Goal: Task Accomplishment & Management: Manage account settings

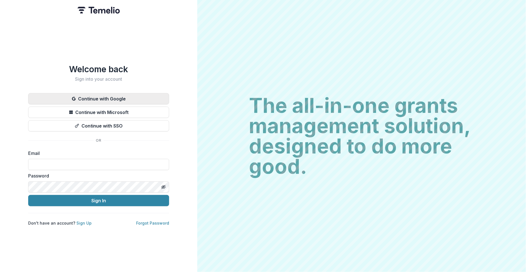
click at [103, 100] on button "Continue with Google" at bounding box center [98, 98] width 141 height 11
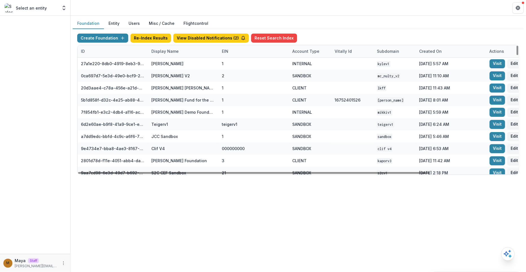
click at [164, 50] on div "Display Name" at bounding box center [165, 51] width 34 height 6
click at [164, 63] on input at bounding box center [183, 63] width 68 height 9
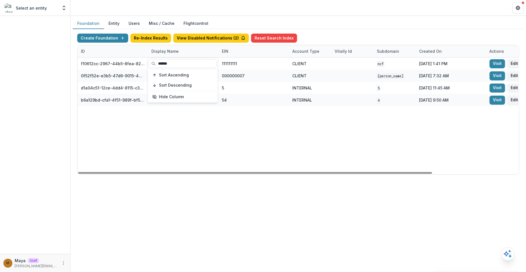
type input "******"
click at [475, 26] on div "Foundation Entity Users Misc / Cache Flightcontrol" at bounding box center [298, 23] width 451 height 11
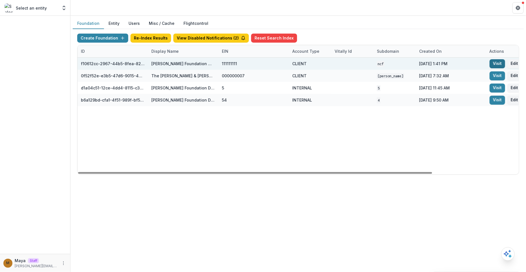
click at [498, 61] on link "Visit" at bounding box center [496, 63] width 15 height 9
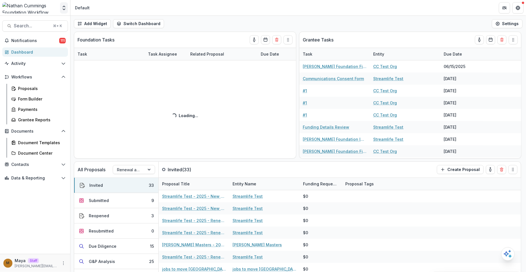
click at [64, 10] on polyline "Open entity switcher" at bounding box center [64, 9] width 2 height 1
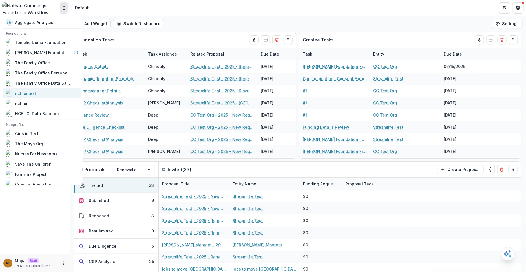
scroll to position [27, 0]
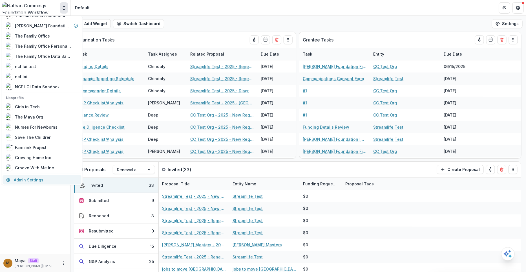
click at [29, 181] on link "Admin Settings" at bounding box center [42, 179] width 79 height 9
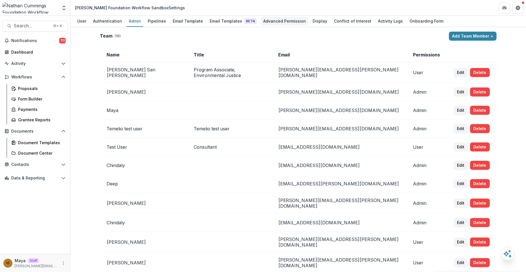
click at [277, 23] on div "Advanced Permission" at bounding box center [284, 21] width 47 height 8
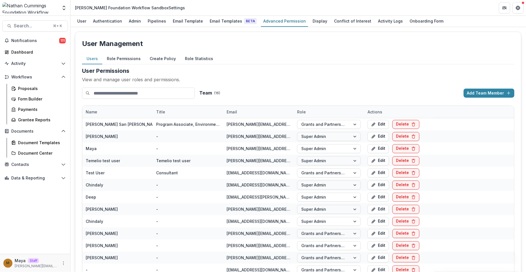
click at [131, 54] on button "Role Permissions" at bounding box center [123, 58] width 43 height 11
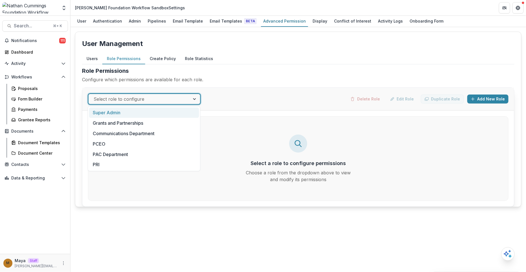
click at [135, 96] on div at bounding box center [139, 99] width 91 height 8
click at [135, 120] on div "Grants and Partnerships" at bounding box center [144, 123] width 110 height 10
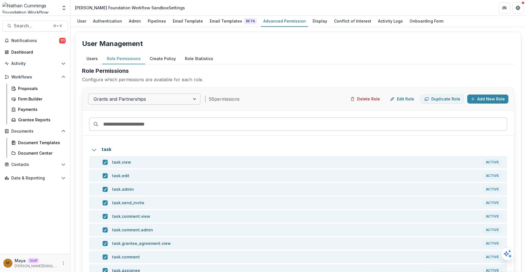
click at [95, 54] on button "Users" at bounding box center [92, 58] width 20 height 11
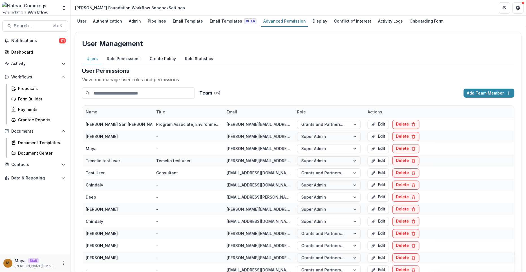
click at [116, 57] on button "Role Permissions" at bounding box center [123, 58] width 43 height 11
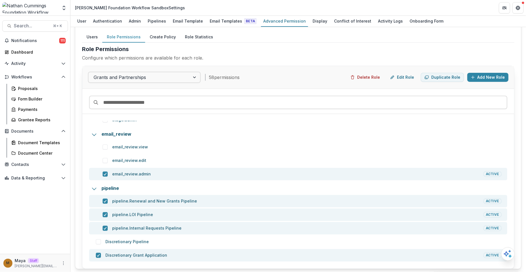
scroll to position [1698, 0]
click at [28, 93] on div "Proposals Form Builder Payments Grantee Reports" at bounding box center [38, 104] width 63 height 41
click at [28, 90] on div "Proposals" at bounding box center [40, 88] width 45 height 6
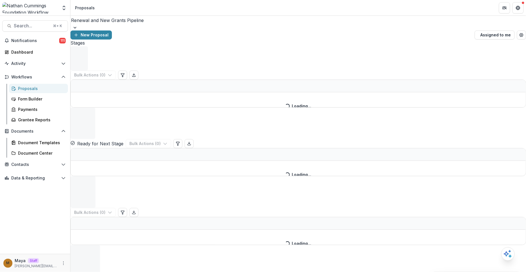
click at [101, 21] on div "Renewal and New Grants Pipeline" at bounding box center [297, 20] width 455 height 9
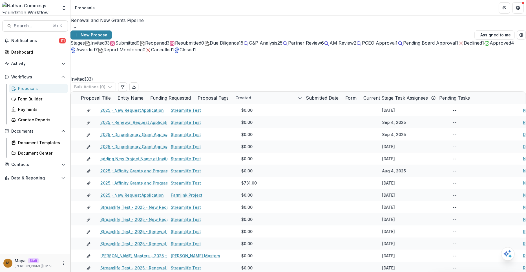
click at [103, 24] on div at bounding box center [298, 20] width 454 height 8
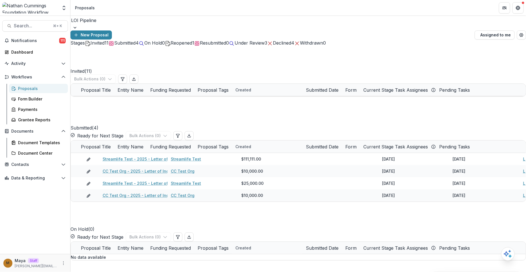
click at [264, 46] on span "Under Review" at bounding box center [249, 43] width 30 height 6
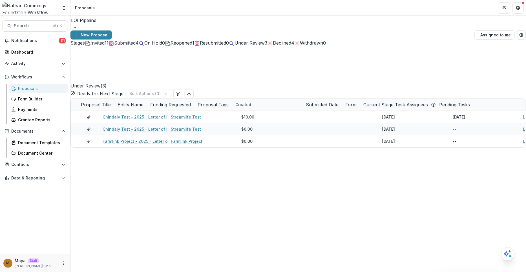
click at [294, 46] on div "Declined 4" at bounding box center [280, 42] width 27 height 7
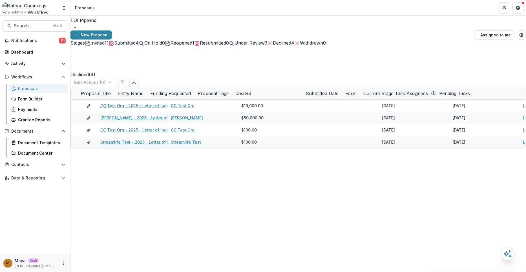
click at [267, 46] on span "3" at bounding box center [265, 43] width 3 height 6
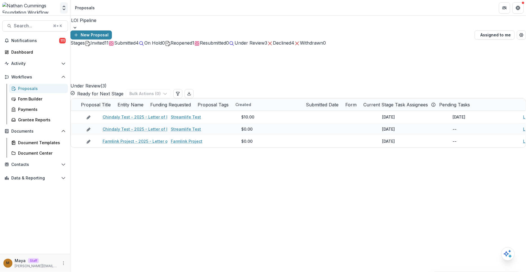
click at [67, 12] on button "Open entity switcher" at bounding box center [64, 7] width 8 height 11
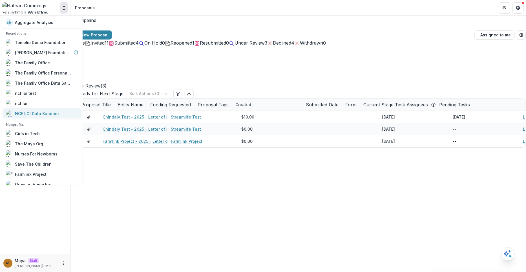
scroll to position [27, 0]
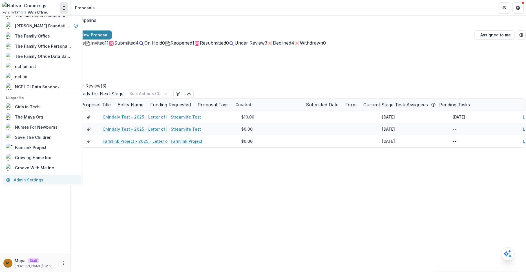
click at [31, 181] on link "Admin Settings" at bounding box center [42, 179] width 79 height 9
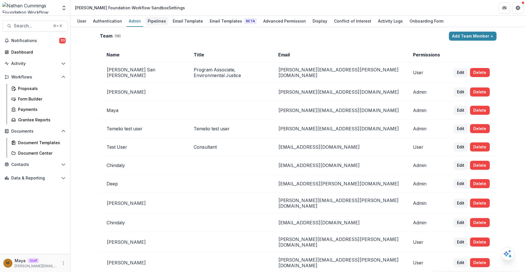
click at [155, 17] on div "Pipelines" at bounding box center [156, 21] width 23 height 8
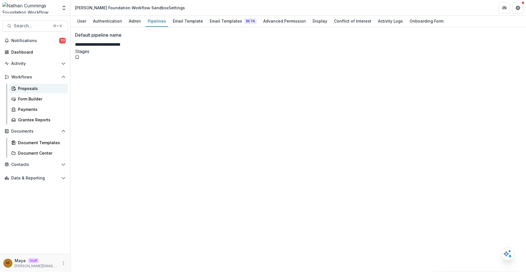
click at [24, 89] on div "Proposals" at bounding box center [40, 88] width 45 height 6
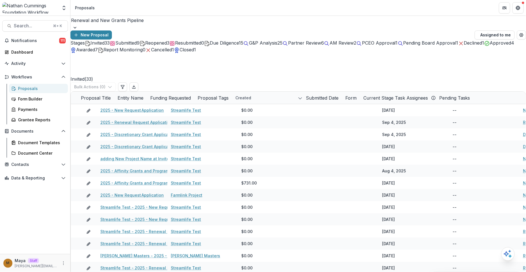
click at [124, 22] on div at bounding box center [298, 20] width 454 height 8
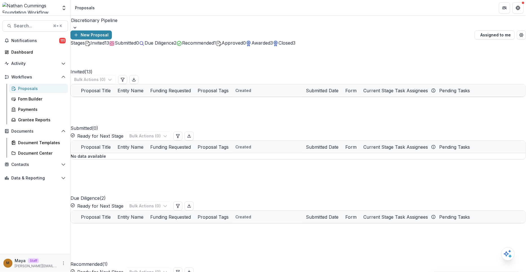
click at [270, 46] on span "Awarded" at bounding box center [260, 43] width 19 height 6
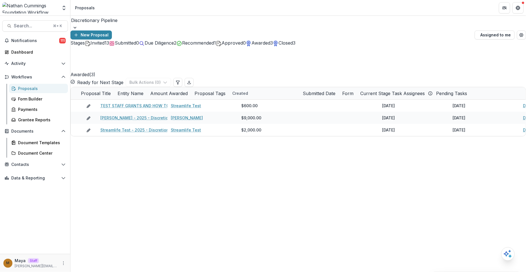
click at [110, 24] on div at bounding box center [298, 20] width 454 height 8
click at [107, 271] on div "Renewal and New Grants Pipeline" at bounding box center [263, 275] width 526 height 7
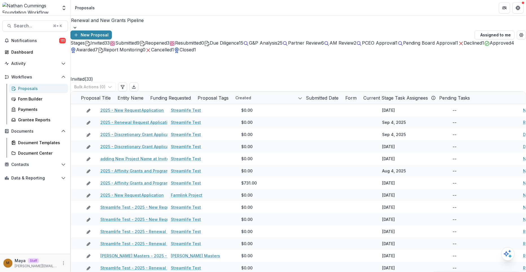
click at [106, 46] on span "33" at bounding box center [107, 43] width 5 height 6
click at [110, 24] on div at bounding box center [298, 20] width 454 height 8
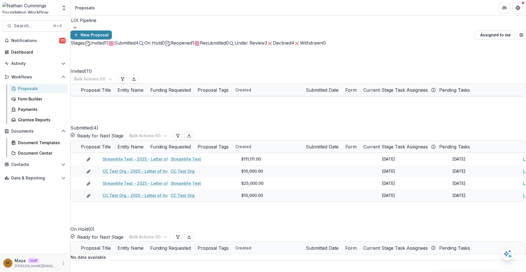
click at [291, 46] on span "Declined" at bounding box center [282, 43] width 18 height 6
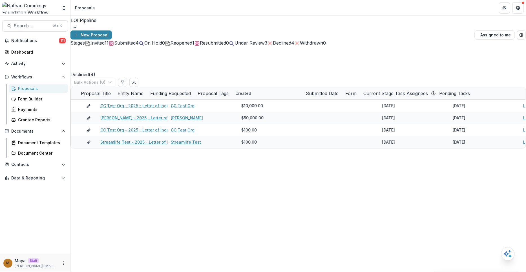
click at [267, 46] on div "Under Review 3" at bounding box center [248, 42] width 38 height 7
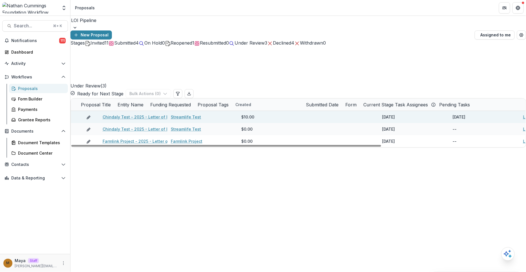
click at [127, 114] on link "Chindaly Test - 2025 - Letter of Inquiry" at bounding box center [141, 117] width 77 height 6
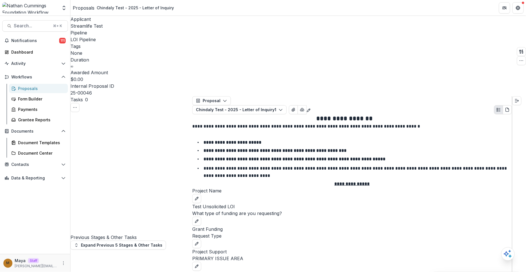
select select "********"
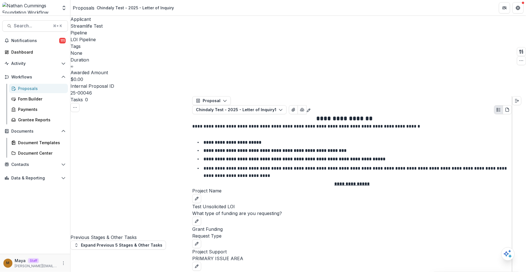
scroll to position [85, 0]
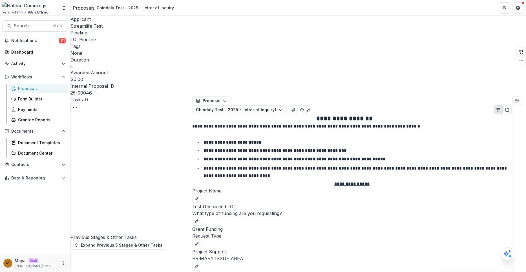
scroll to position [154, 0]
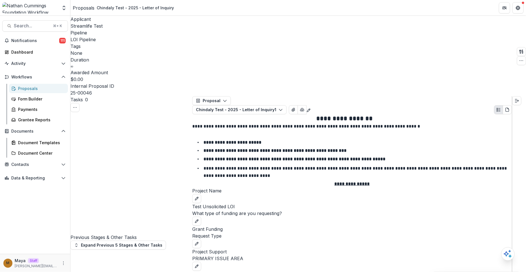
scroll to position [0, 0]
